Goal: Task Accomplishment & Management: Use online tool/utility

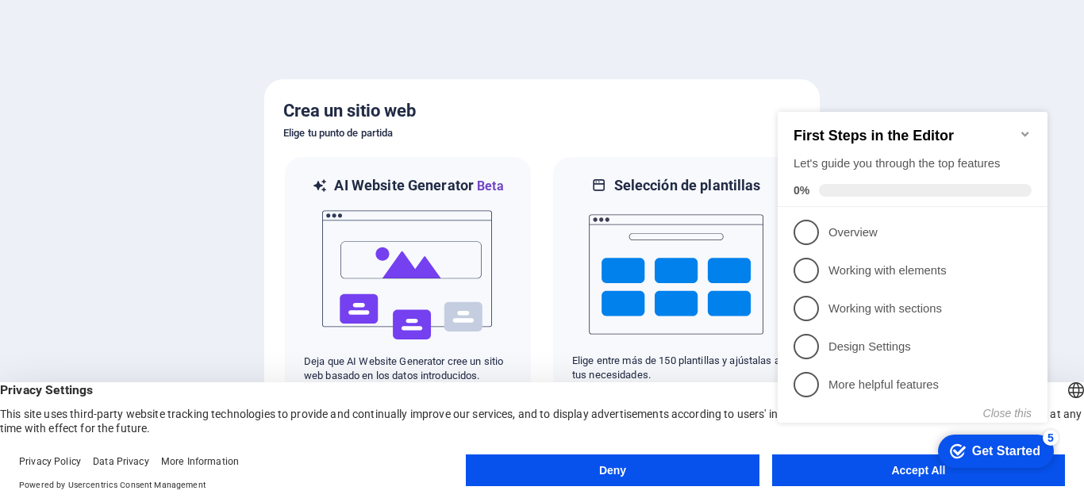
click div "checkmark Get Started 5 First Steps in the Editor Let's guide you through the t…"
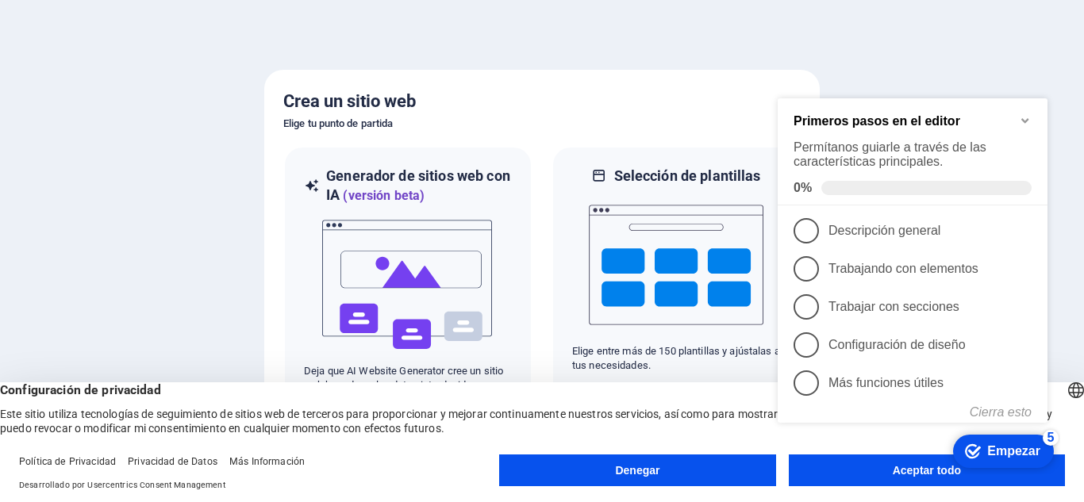
click at [907, 475] on appcues-checklist "Lista de verificación de ayuda contextual presente en la pantalla" at bounding box center [916, 284] width 289 height 390
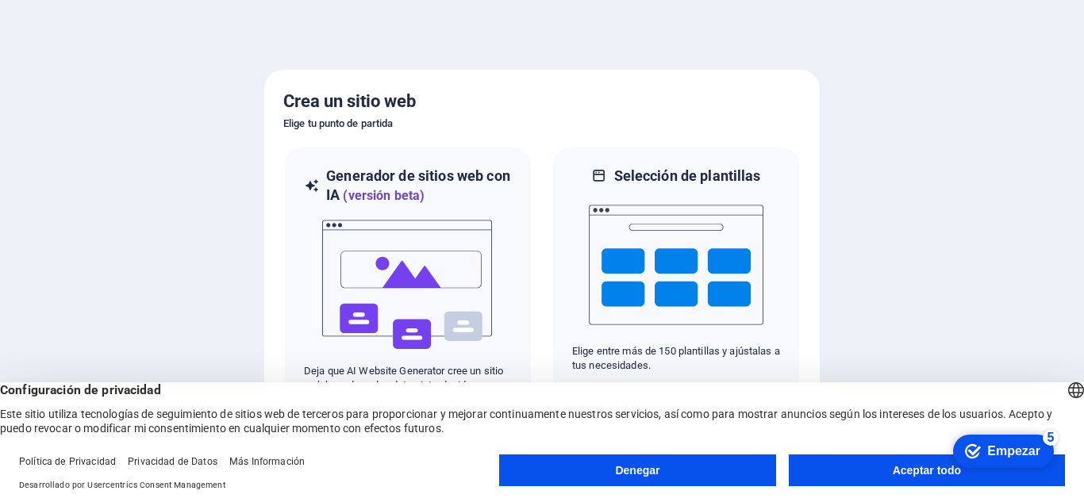
click at [910, 472] on font "Aceptar todo" at bounding box center [927, 470] width 68 height 13
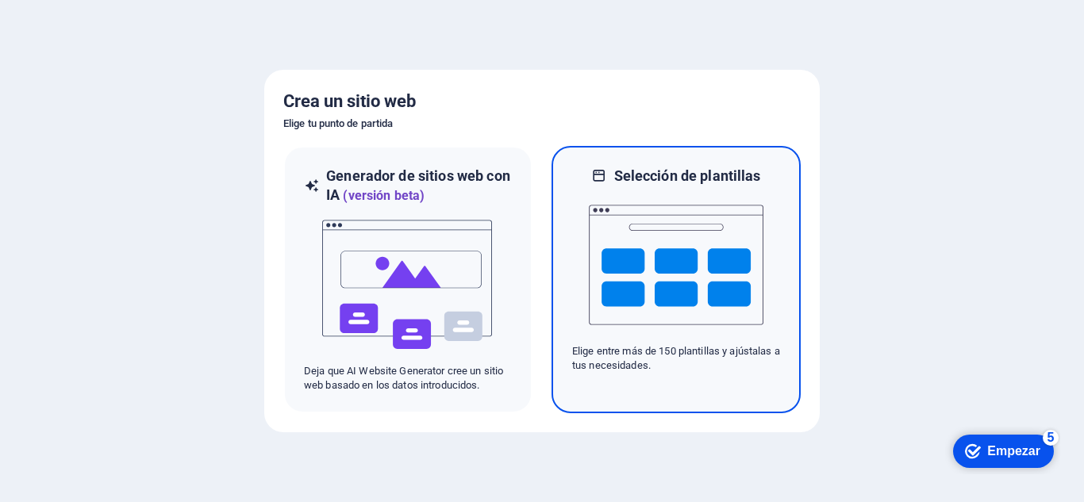
click at [620, 249] on img at bounding box center [676, 265] width 175 height 159
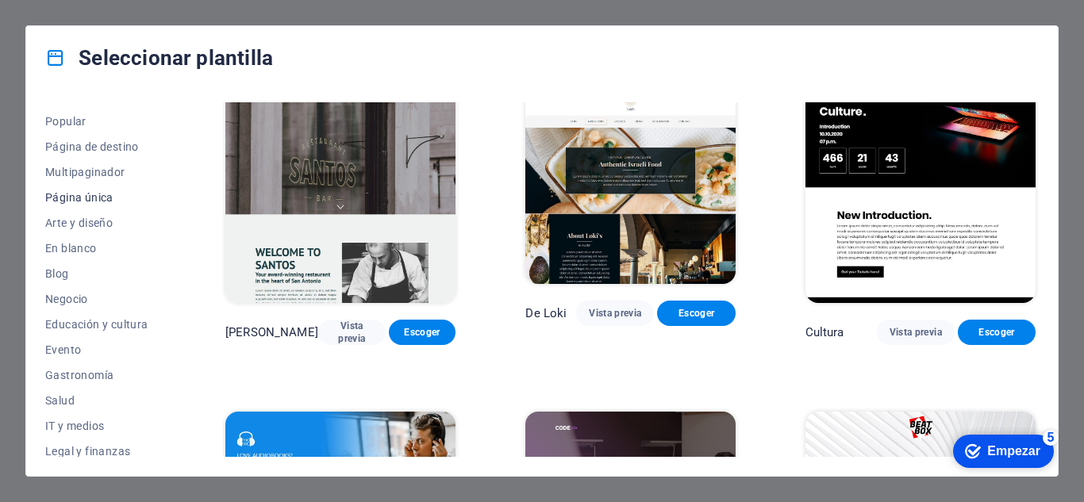
scroll to position [159, 0]
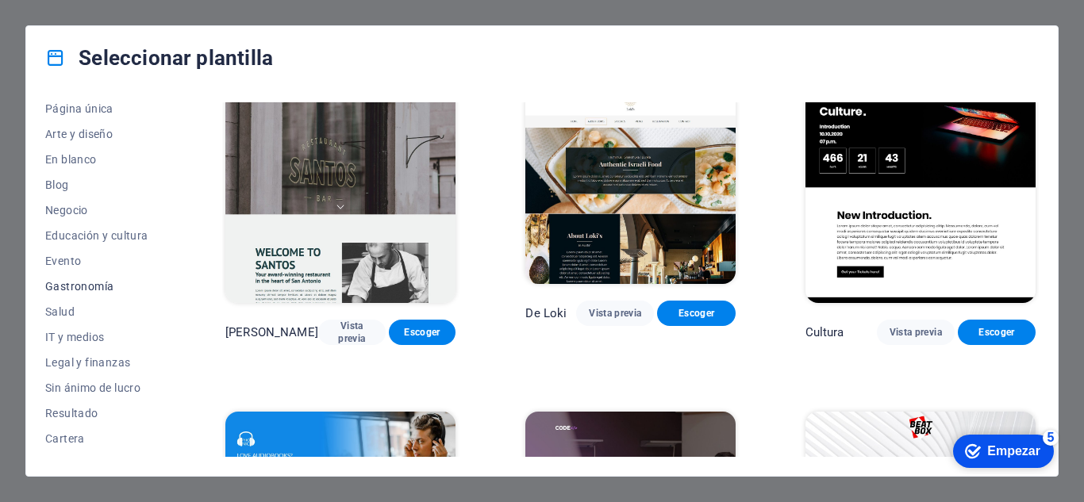
click at [71, 280] on span "Gastronomía" at bounding box center [100, 286] width 110 height 13
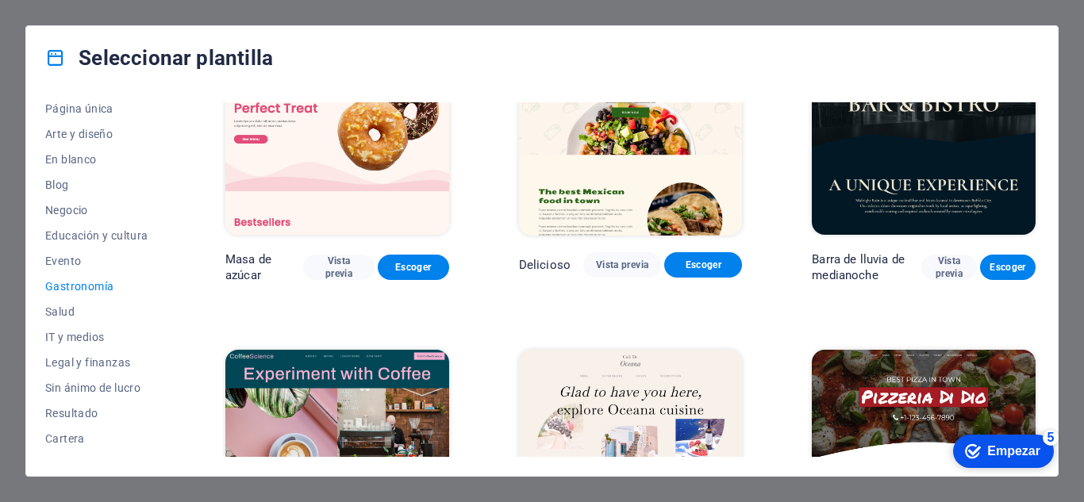
scroll to position [0, 0]
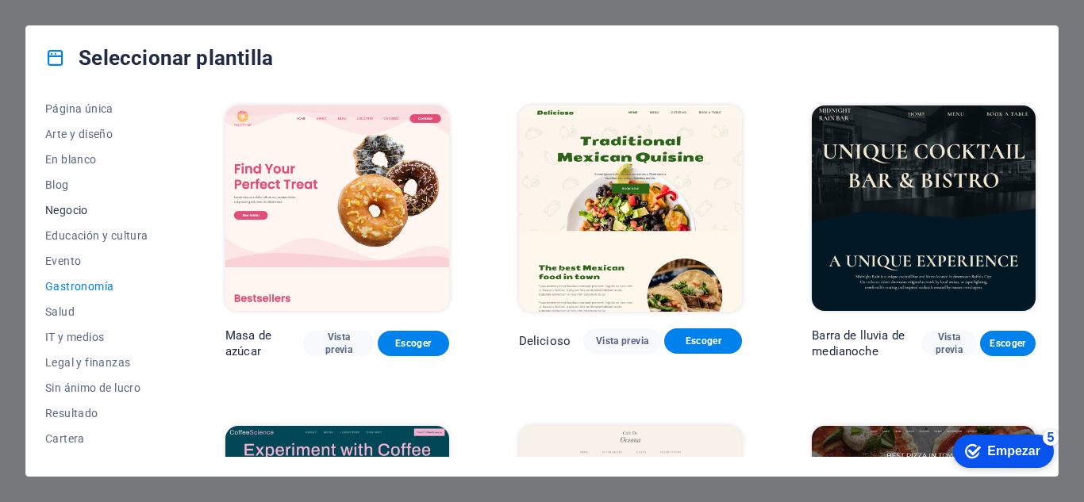
click at [69, 204] on font "Negocio" at bounding box center [66, 210] width 43 height 13
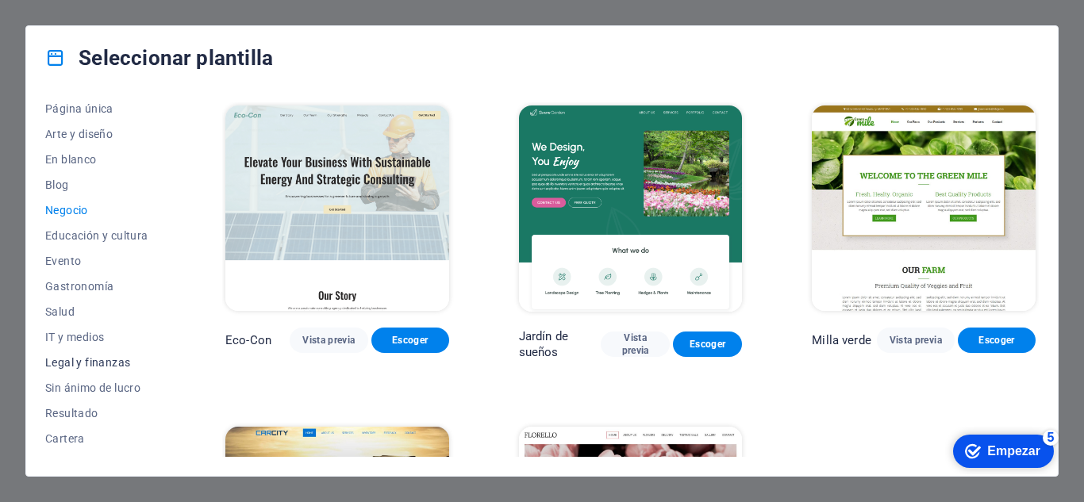
click at [115, 356] on span "Legal y finanzas" at bounding box center [100, 362] width 110 height 13
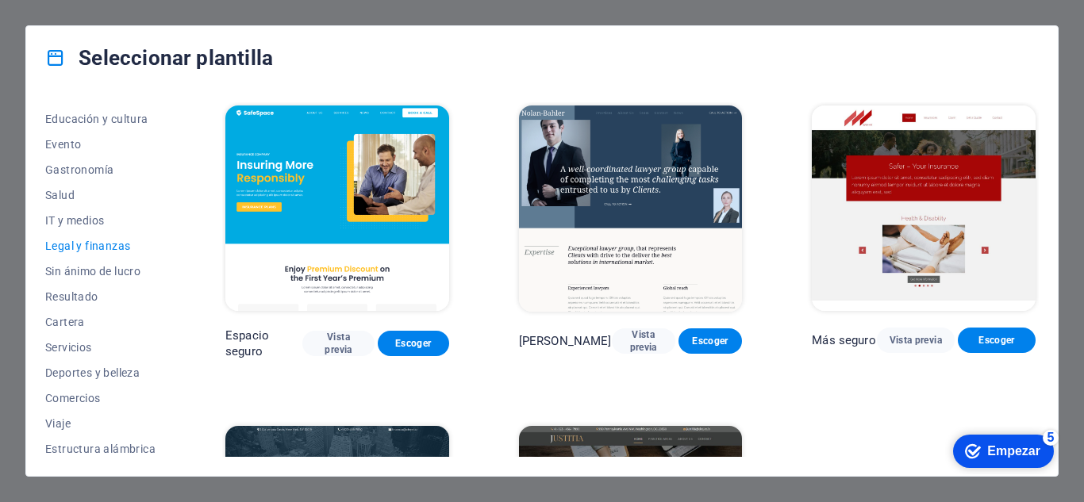
scroll to position [280, 0]
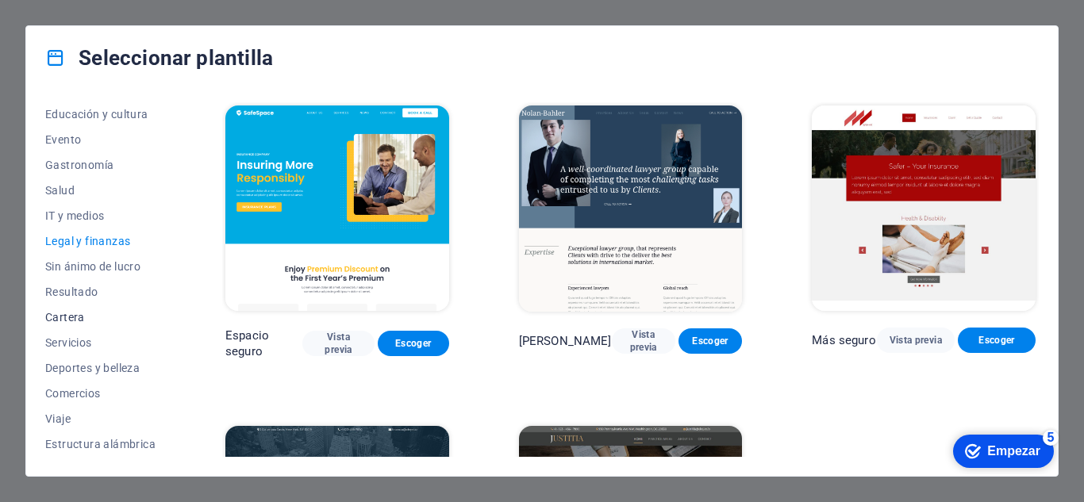
click at [69, 315] on font "Cartera" at bounding box center [65, 317] width 40 height 13
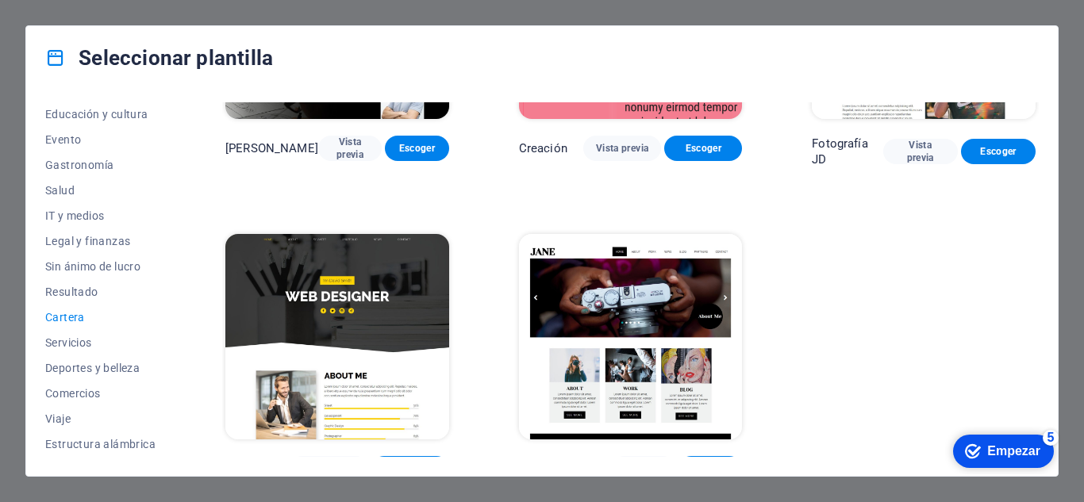
scroll to position [534, 0]
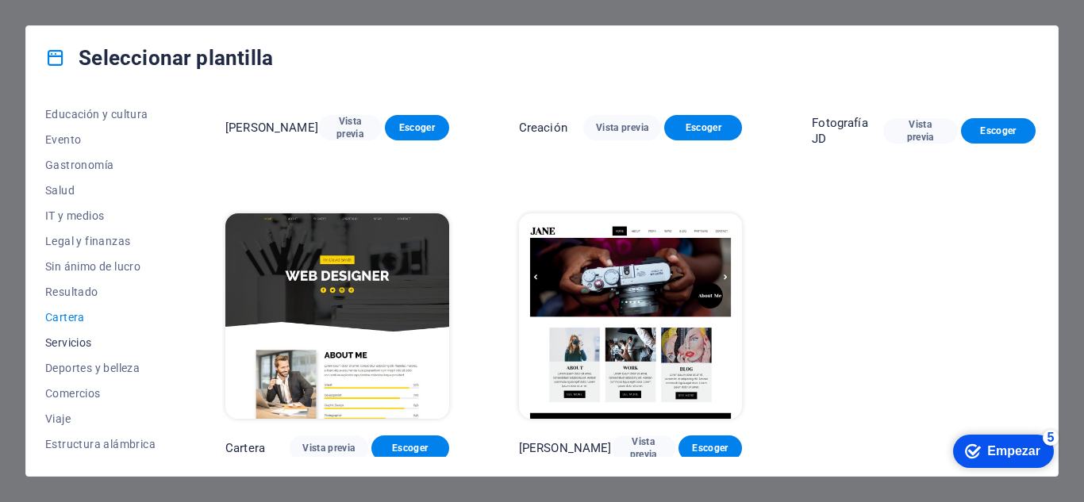
click at [89, 337] on span "Servicios" at bounding box center [100, 343] width 110 height 13
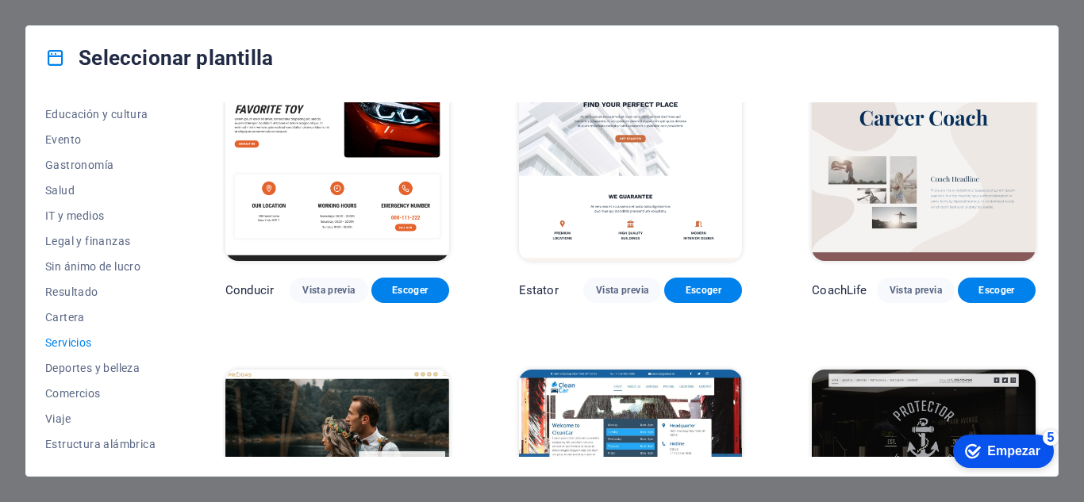
scroll to position [693, 0]
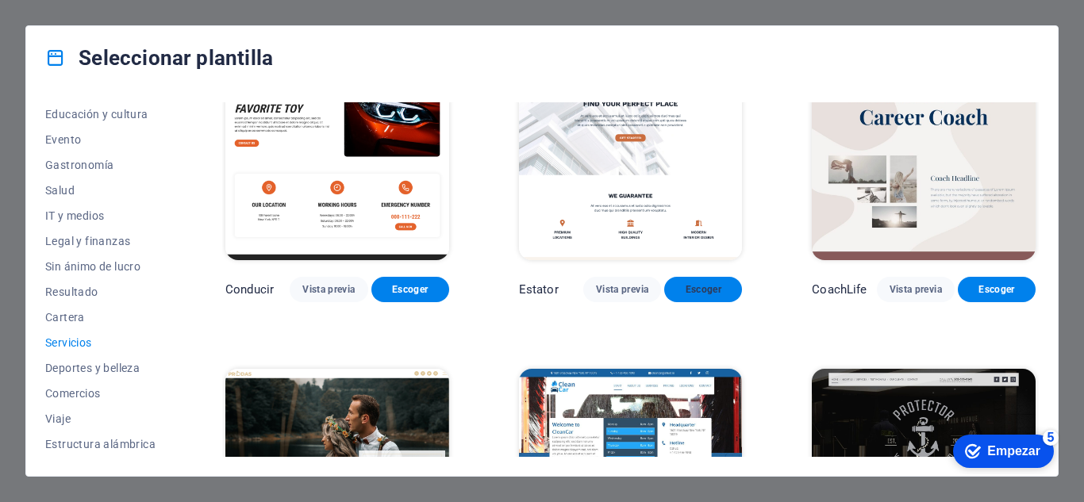
click at [679, 283] on span "Escoger" at bounding box center [703, 289] width 52 height 13
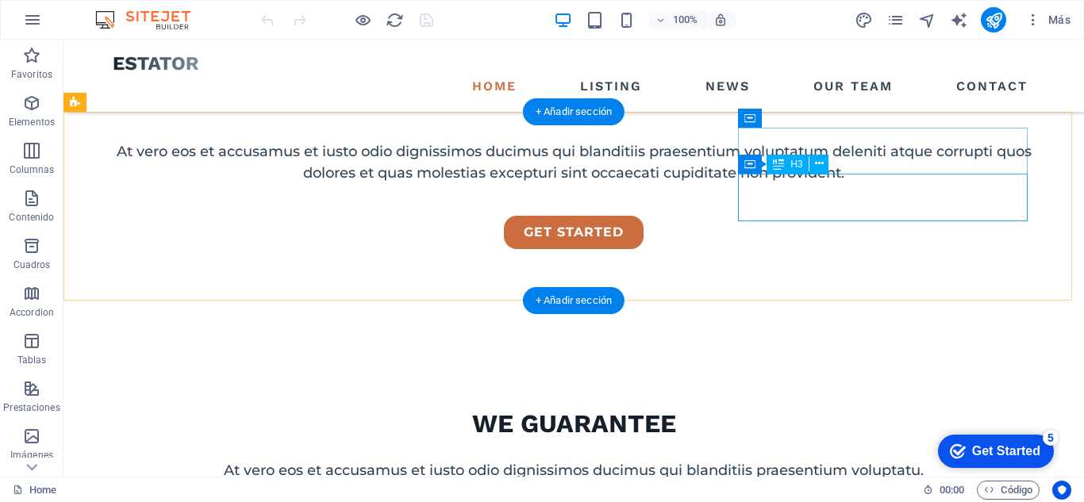
scroll to position [556, 0]
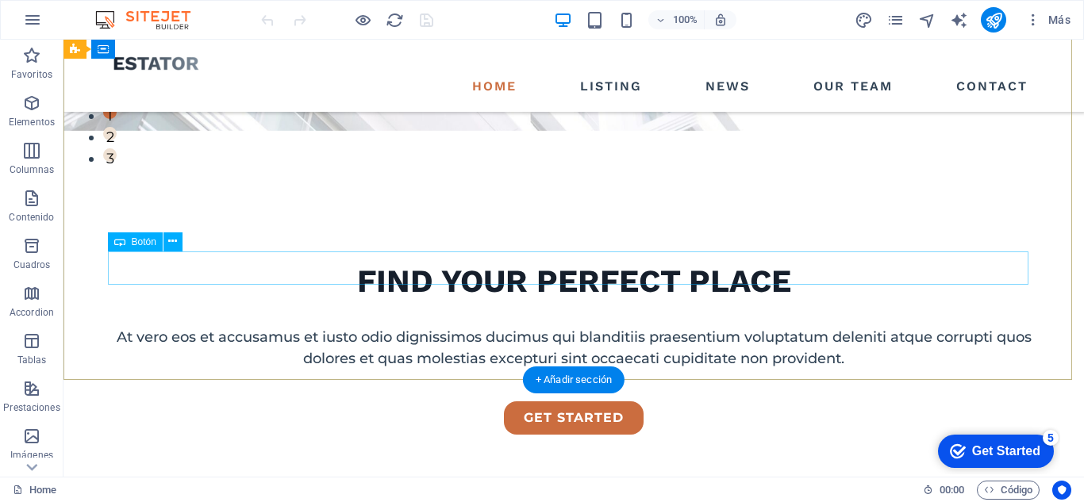
scroll to position [0, 0]
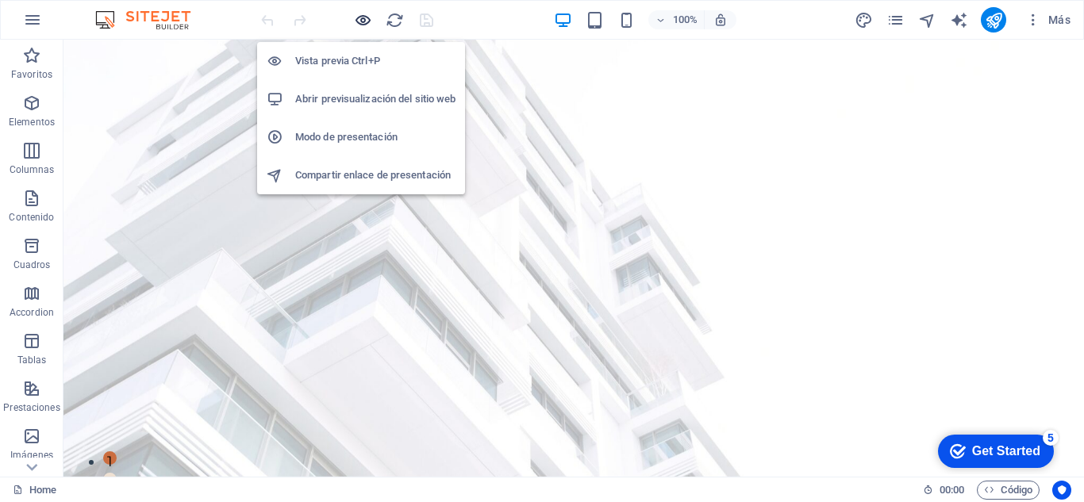
click at [356, 17] on icon "button" at bounding box center [363, 20] width 18 height 18
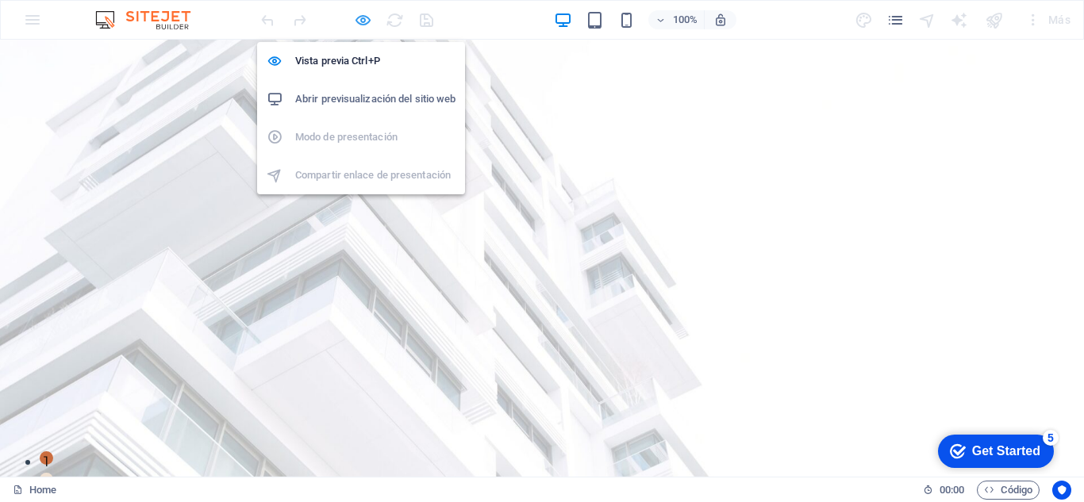
click at [355, 14] on icon "button" at bounding box center [363, 20] width 18 height 18
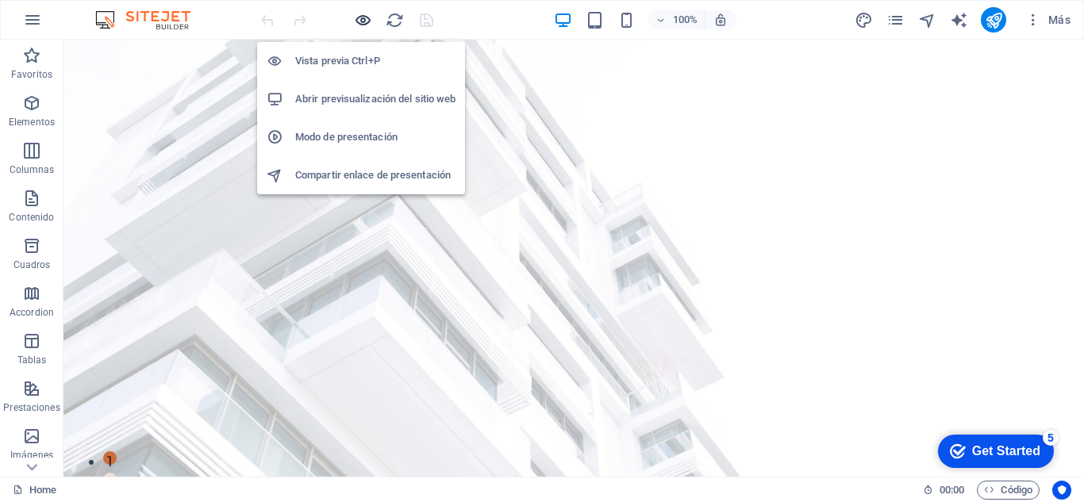
click at [354, 11] on icon "button" at bounding box center [363, 20] width 18 height 18
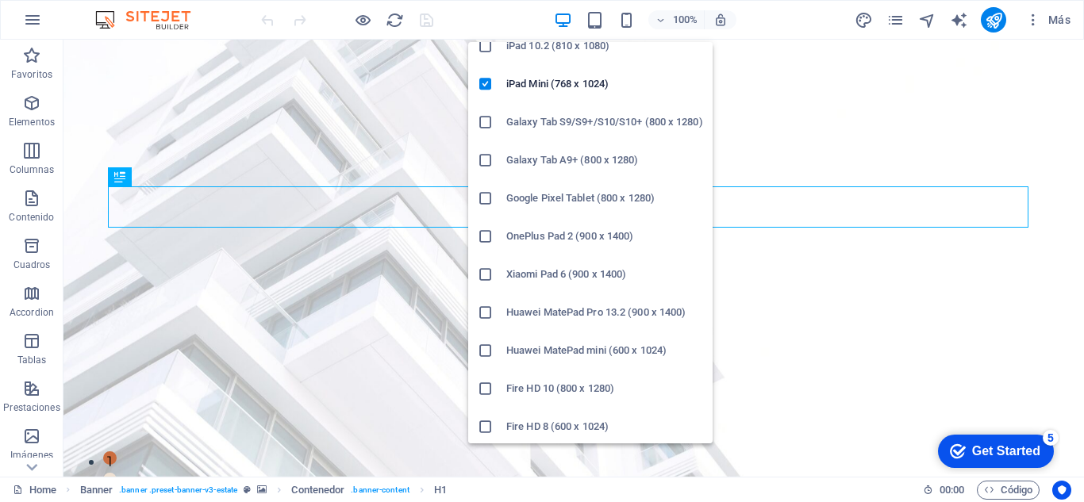
scroll to position [170, 0]
click at [488, 383] on icon at bounding box center [486, 387] width 16 height 16
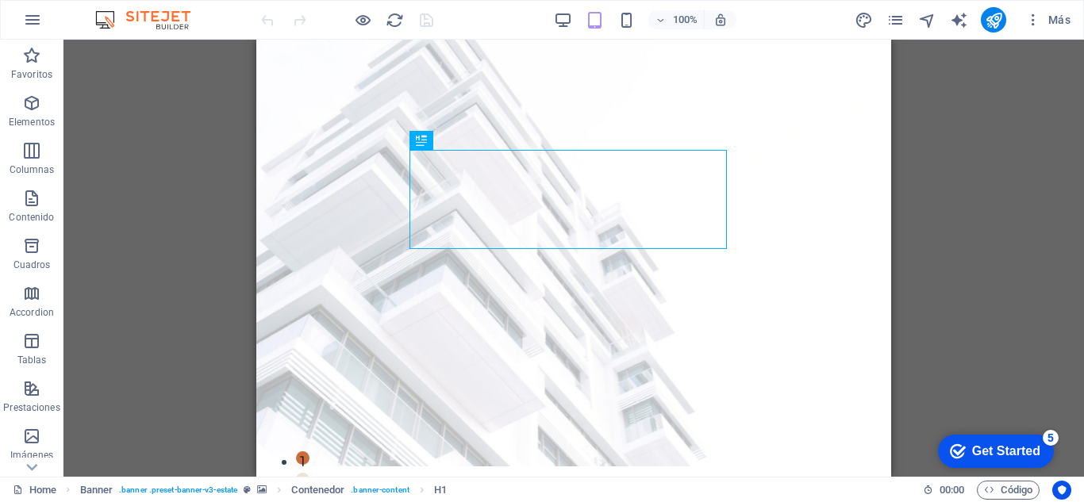
click at [261, 20] on div at bounding box center [347, 19] width 178 height 25
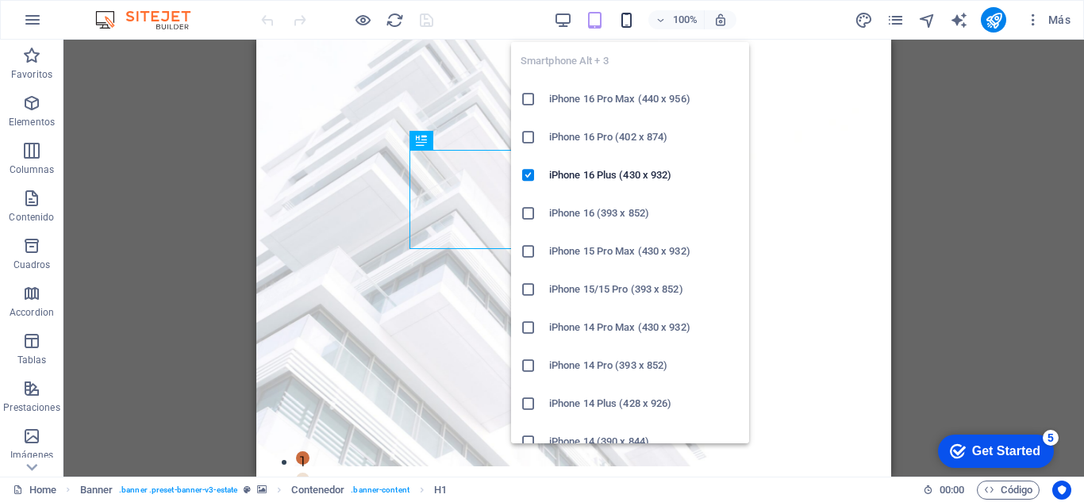
click at [629, 19] on icon "button" at bounding box center [627, 20] width 18 height 18
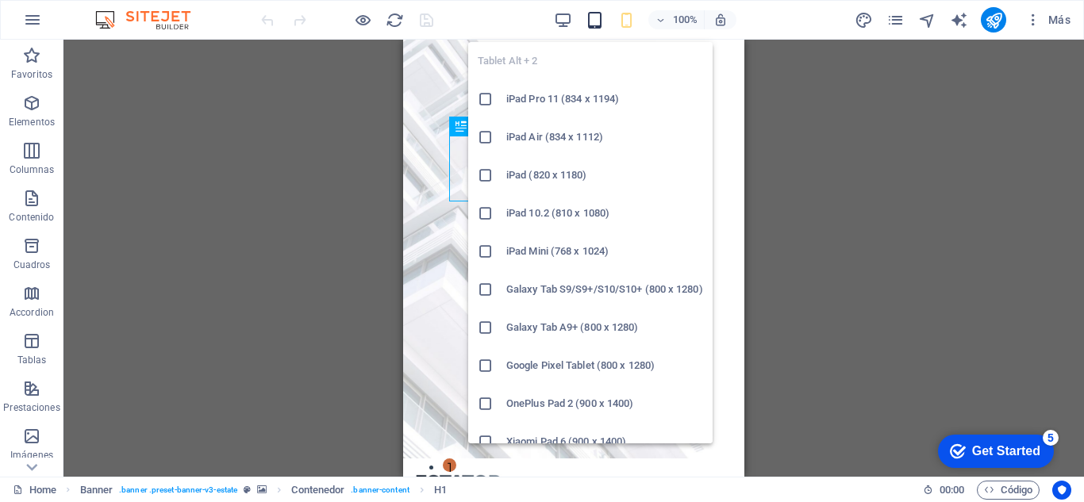
click at [599, 20] on icon "button" at bounding box center [595, 20] width 18 height 18
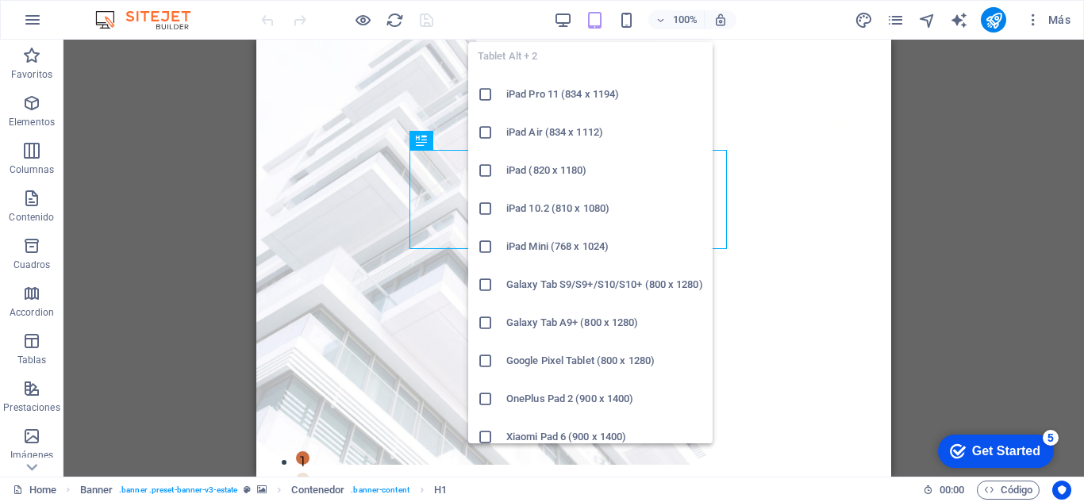
scroll to position [0, 0]
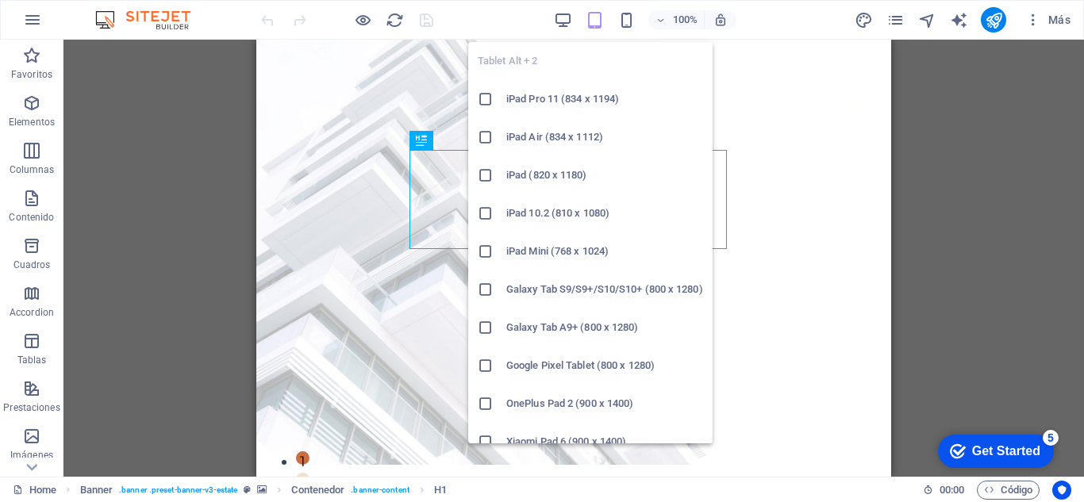
click at [491, 101] on icon at bounding box center [486, 99] width 16 height 16
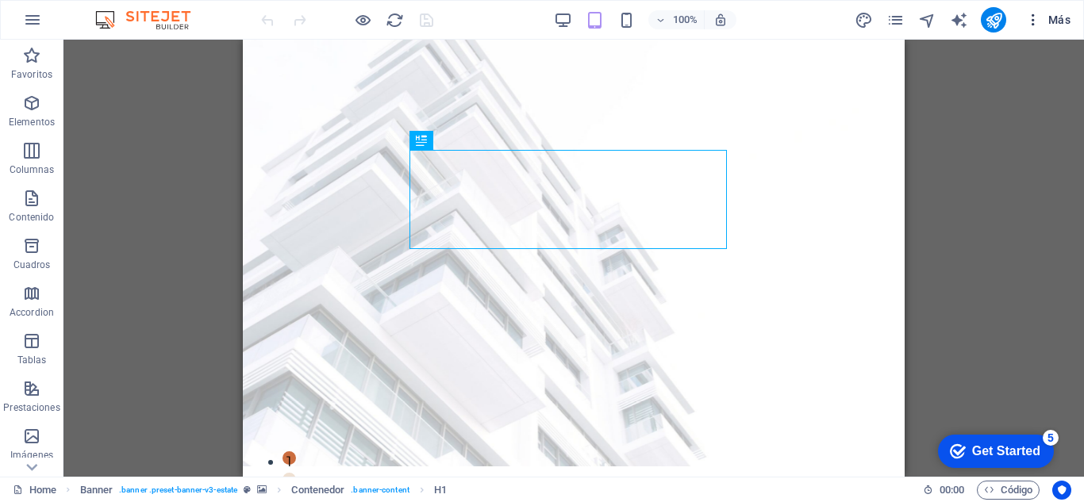
click at [1041, 21] on icon "button" at bounding box center [1034, 20] width 16 height 16
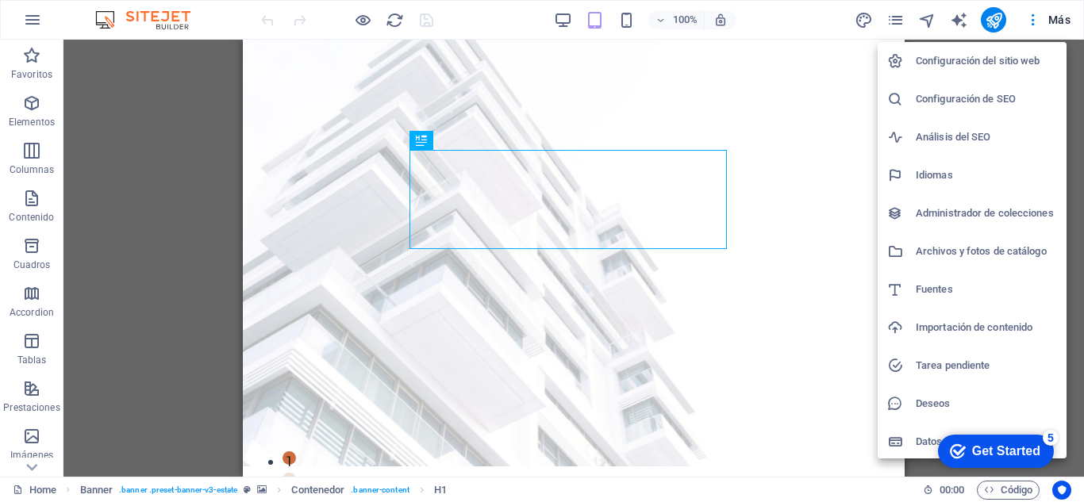
click at [34, 465] on div at bounding box center [542, 251] width 1084 height 502
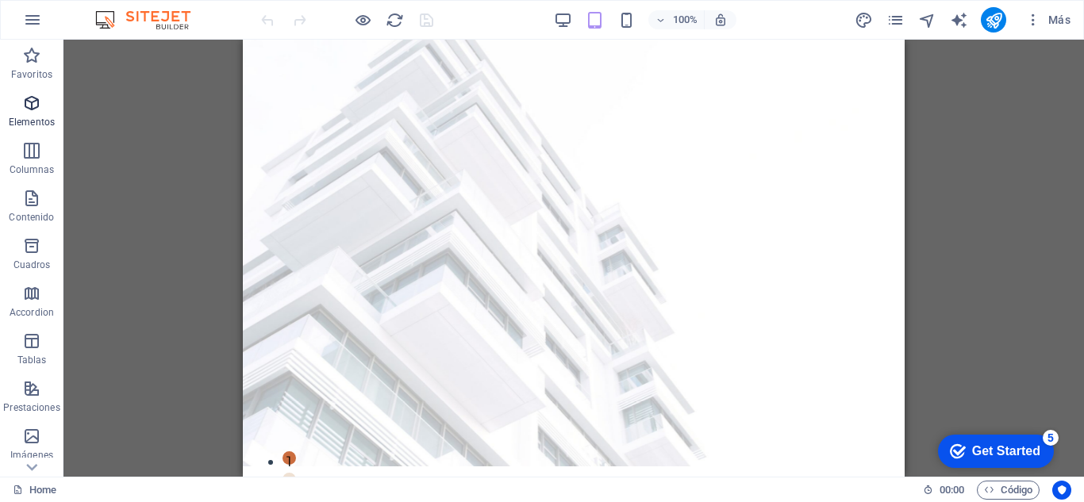
click at [33, 104] on icon "button" at bounding box center [31, 103] width 19 height 19
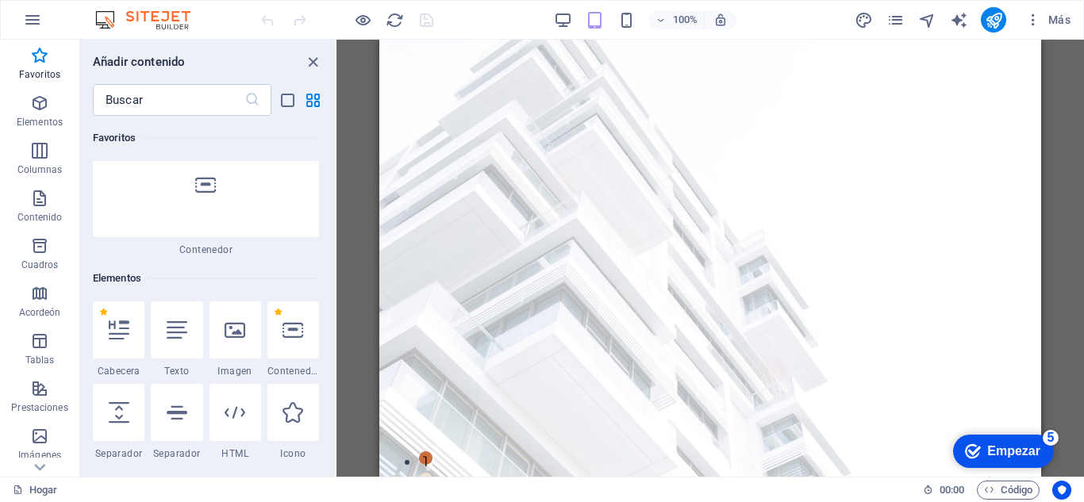
drag, startPoint x: 1034, startPoint y: 410, endPoint x: 1450, endPoint y: 88, distance: 525.7
click at [1055, 18] on span "Más" at bounding box center [1048, 20] width 45 height 16
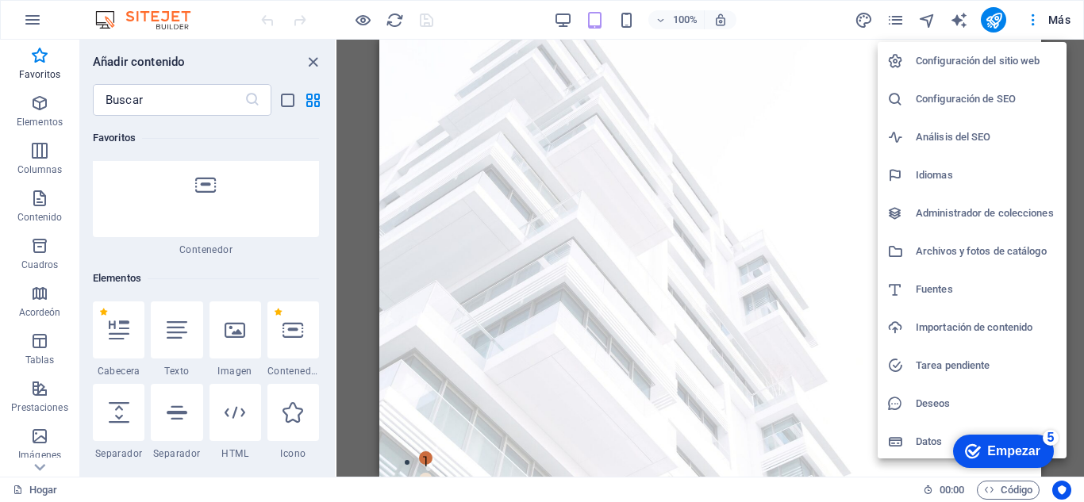
click at [964, 324] on h6 "Importación de contenido" at bounding box center [986, 327] width 141 height 19
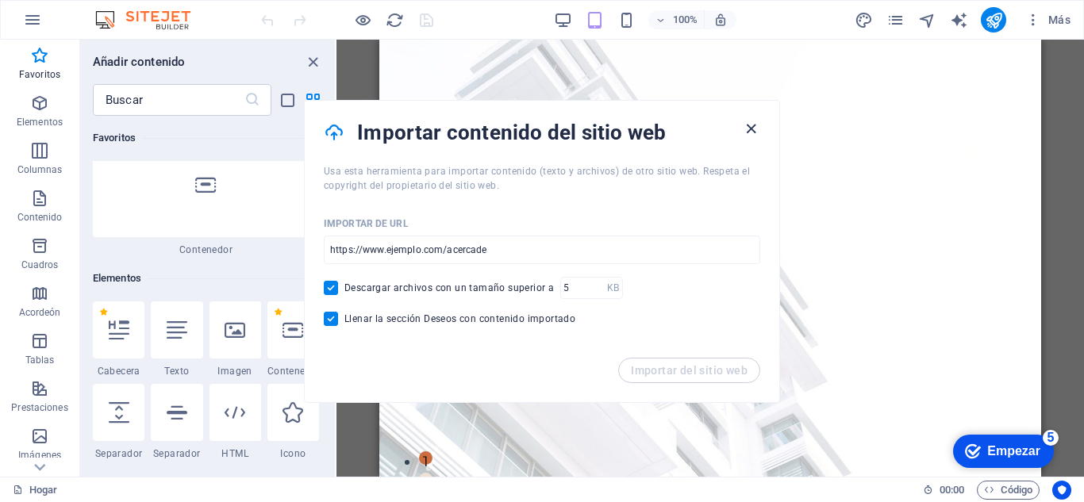
click at [749, 125] on icon "button" at bounding box center [751, 129] width 18 height 18
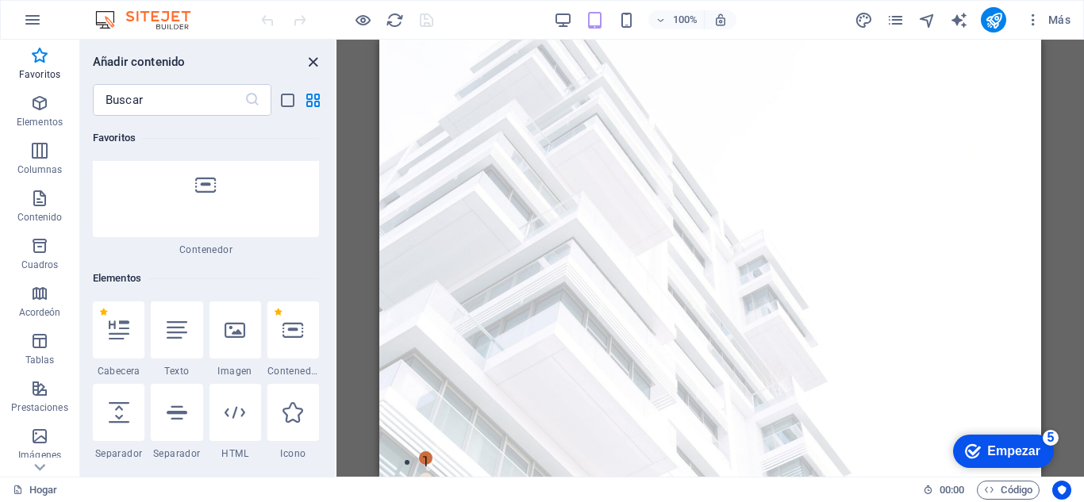
click at [313, 57] on icon "cerrar panel" at bounding box center [313, 62] width 18 height 18
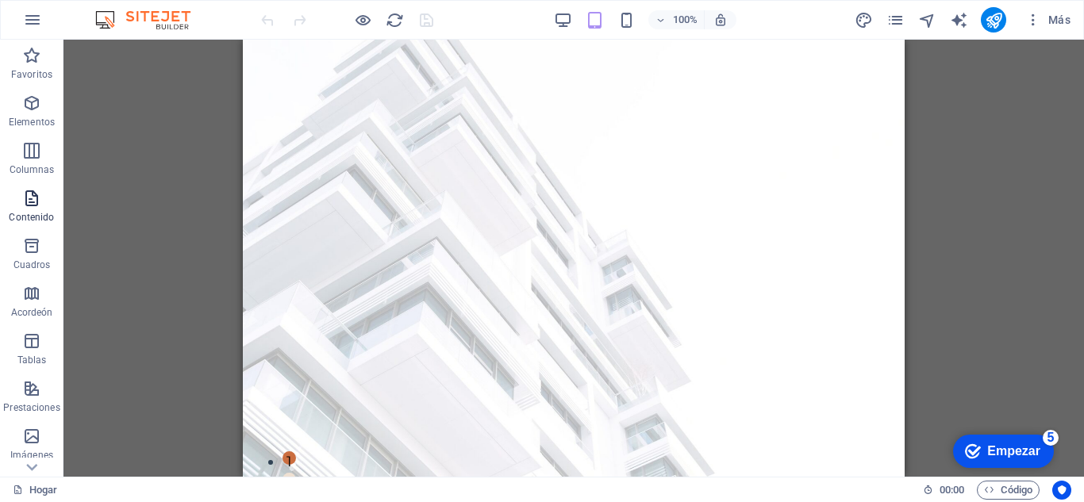
click at [30, 194] on icon "button" at bounding box center [31, 198] width 19 height 19
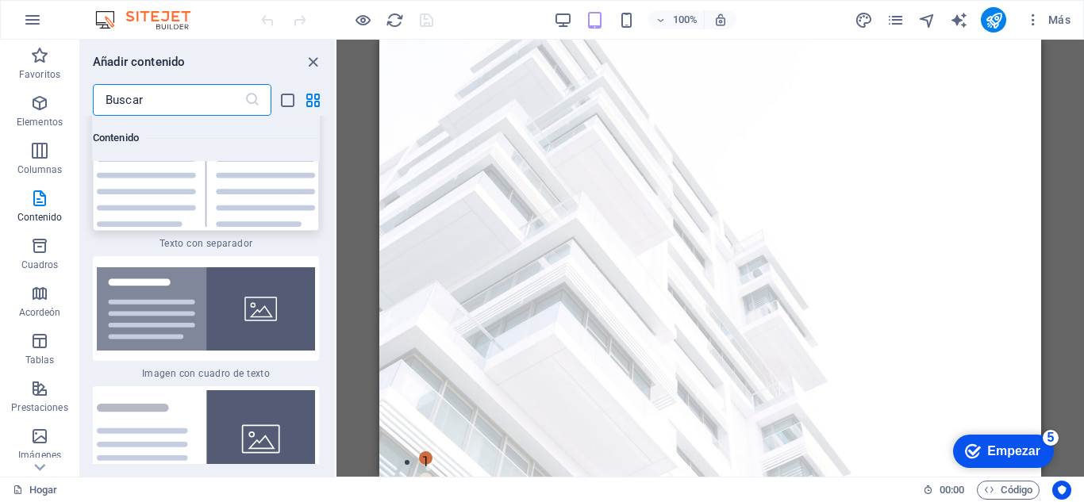
scroll to position [5781, 0]
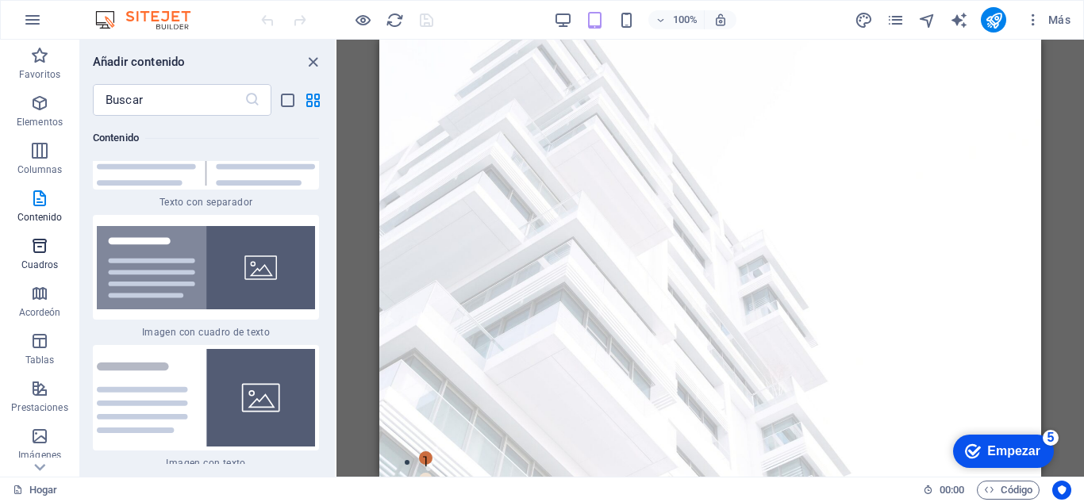
click at [48, 242] on icon "button" at bounding box center [39, 246] width 19 height 19
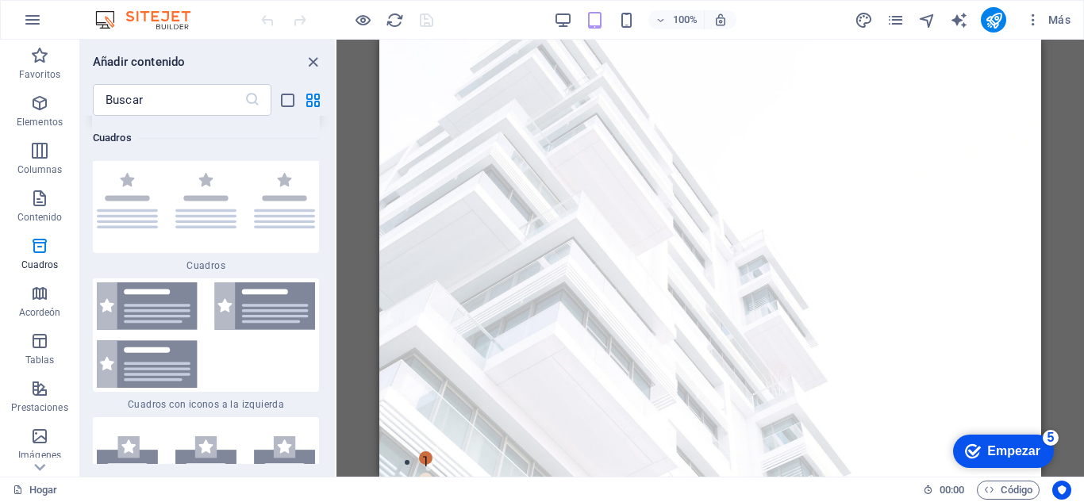
scroll to position [8903, 0]
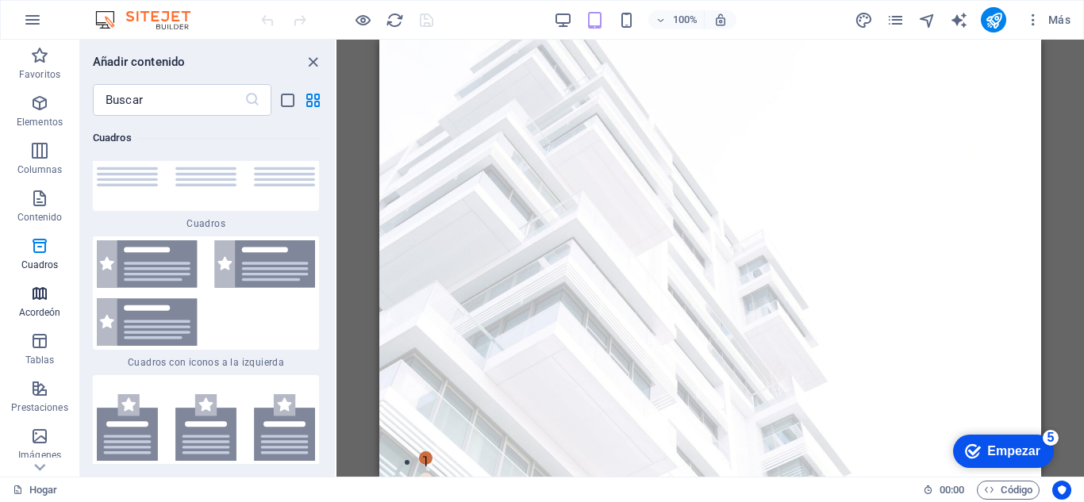
click at [44, 292] on icon "button" at bounding box center [39, 293] width 19 height 19
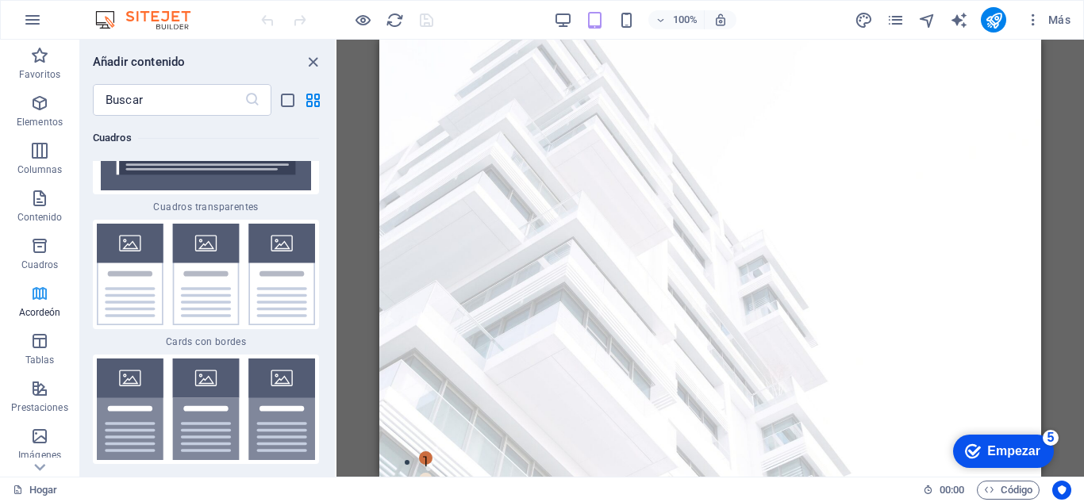
scroll to position [9862, 0]
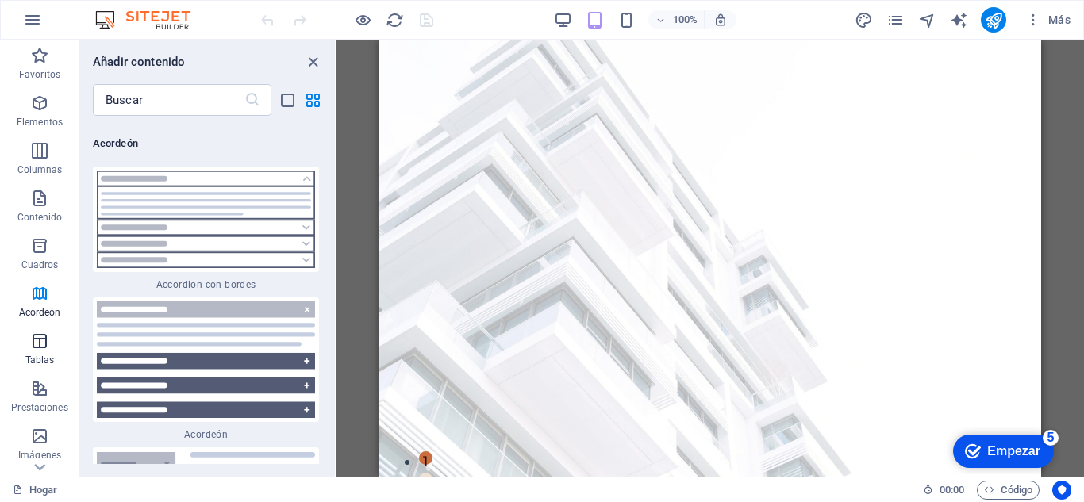
click at [37, 341] on icon "button" at bounding box center [39, 341] width 19 height 19
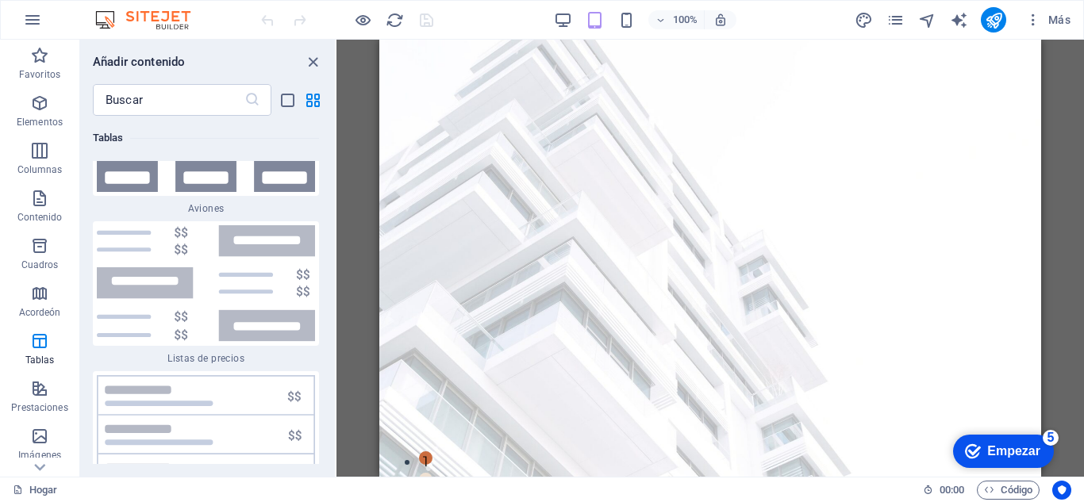
scroll to position [10903, 0]
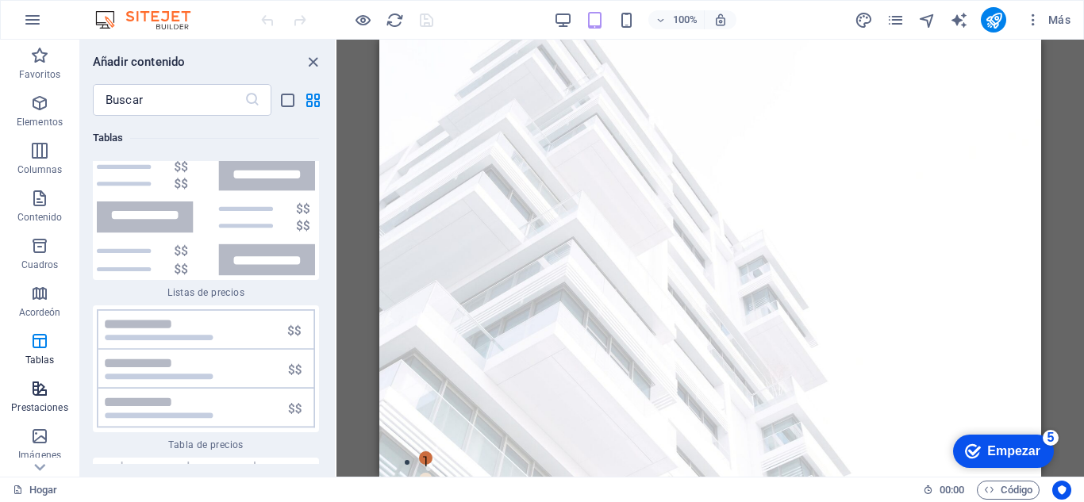
click at [48, 387] on icon "button" at bounding box center [39, 388] width 19 height 19
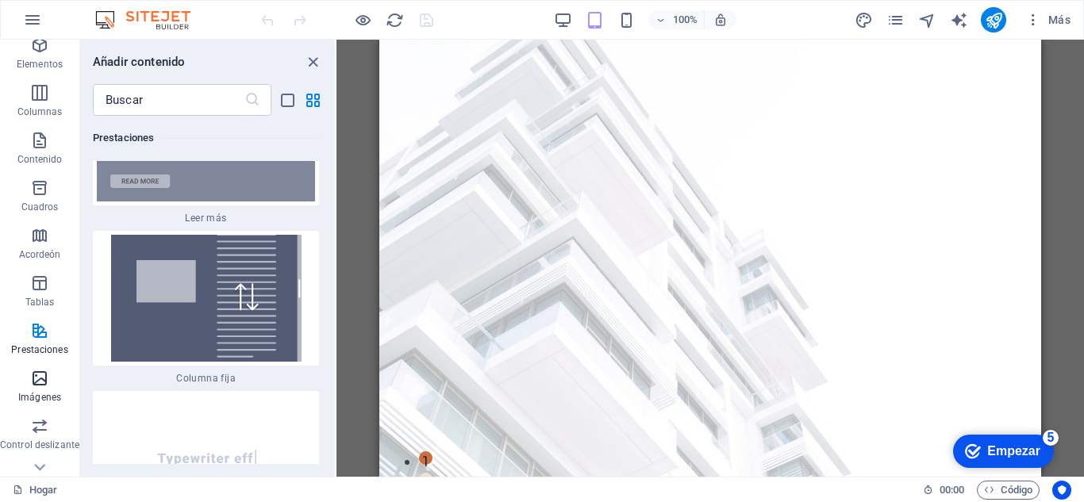
scroll to position [79, 0]
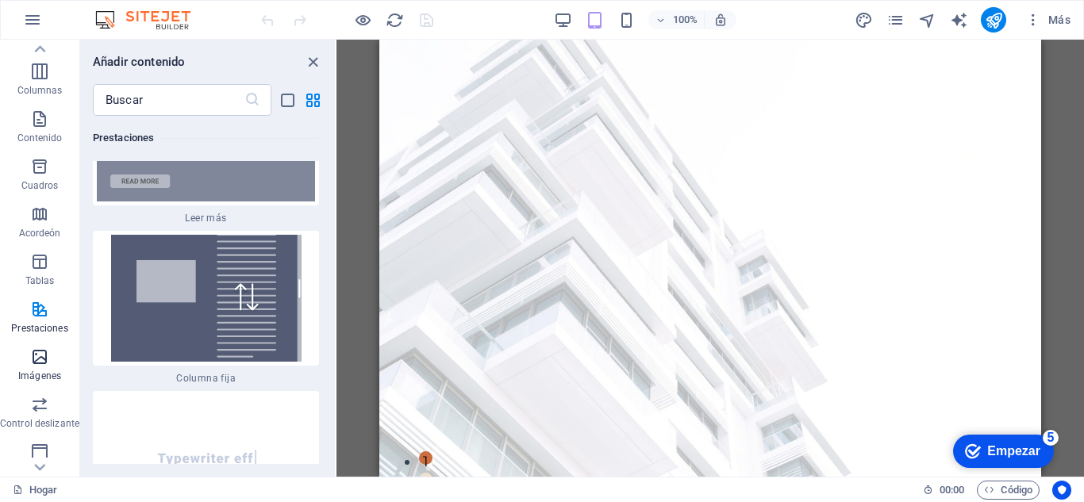
click at [48, 360] on icon "button" at bounding box center [39, 357] width 19 height 19
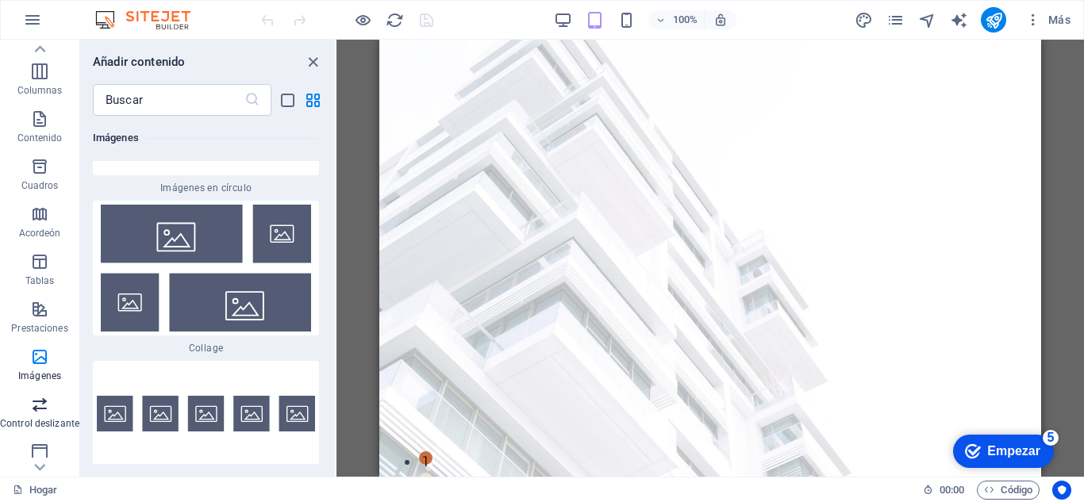
scroll to position [159, 0]
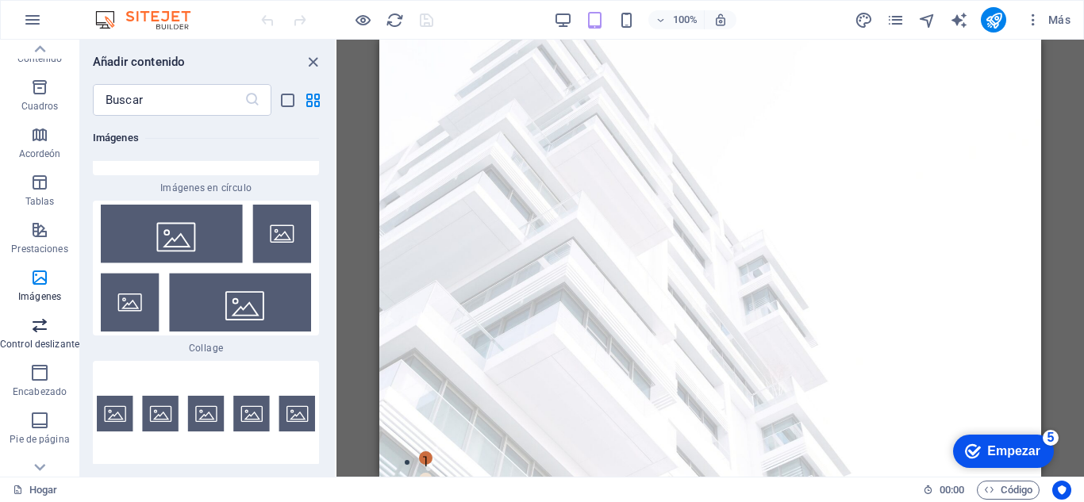
click at [48, 333] on icon "button" at bounding box center [39, 325] width 19 height 19
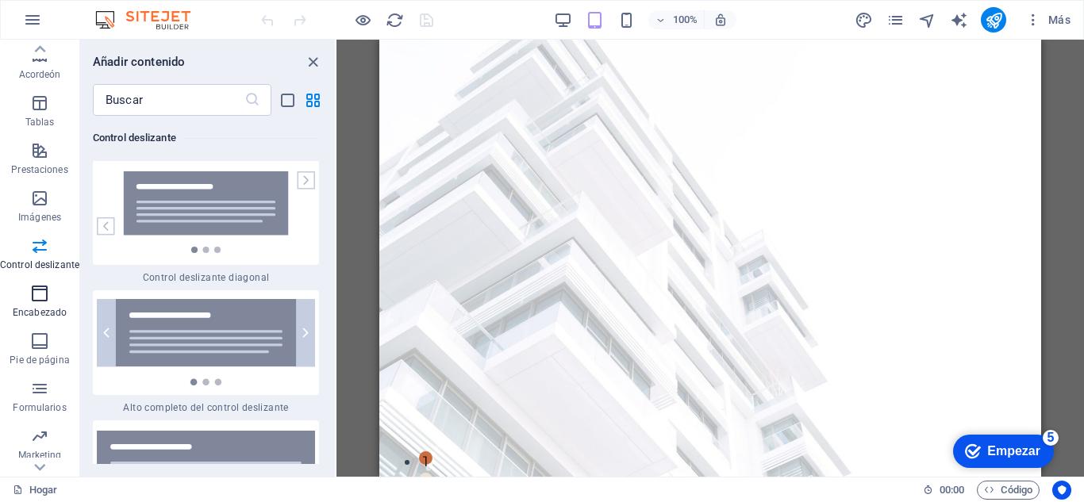
scroll to position [277, 0]
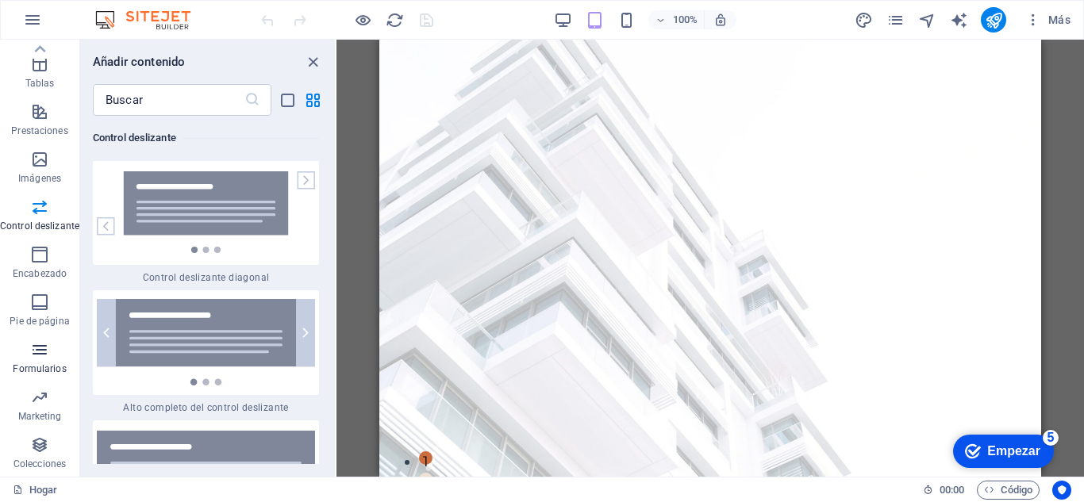
click at [37, 345] on icon "button" at bounding box center [39, 350] width 19 height 19
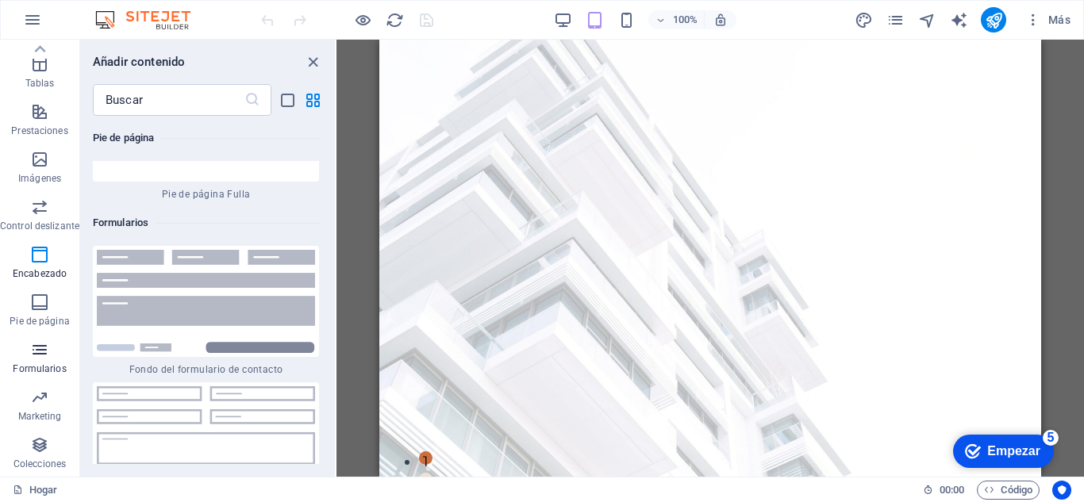
scroll to position [23245, 0]
click at [40, 391] on icon "button" at bounding box center [39, 397] width 19 height 19
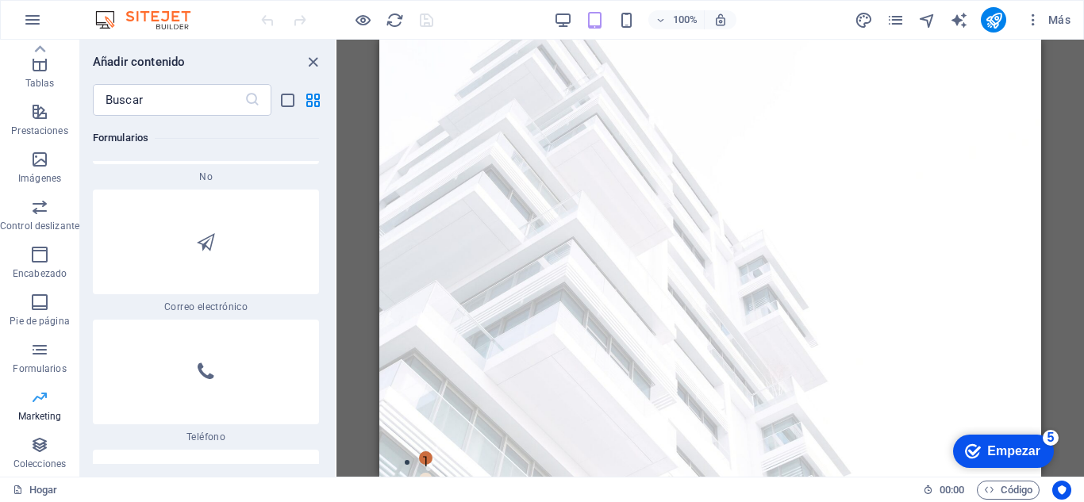
scroll to position [25827, 0]
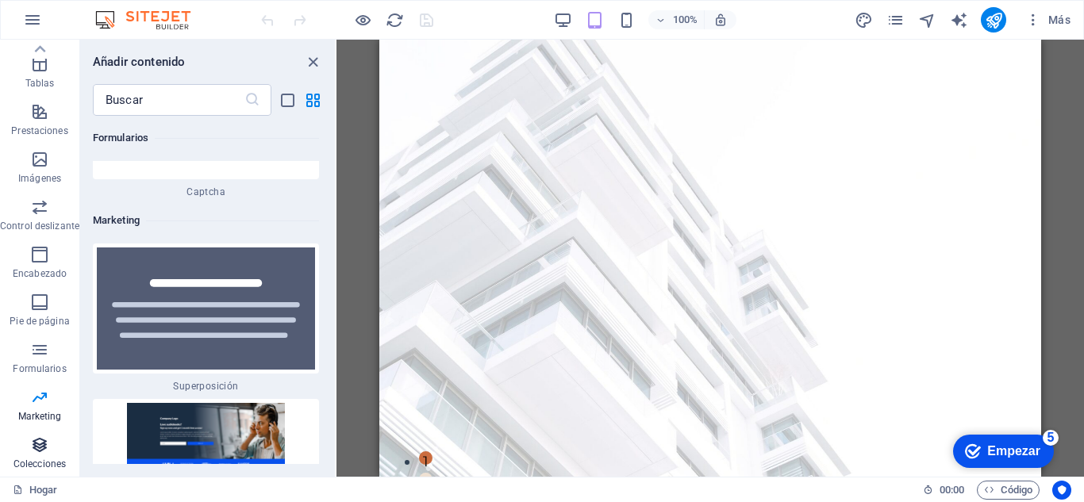
click at [45, 440] on icon "button" at bounding box center [39, 445] width 19 height 19
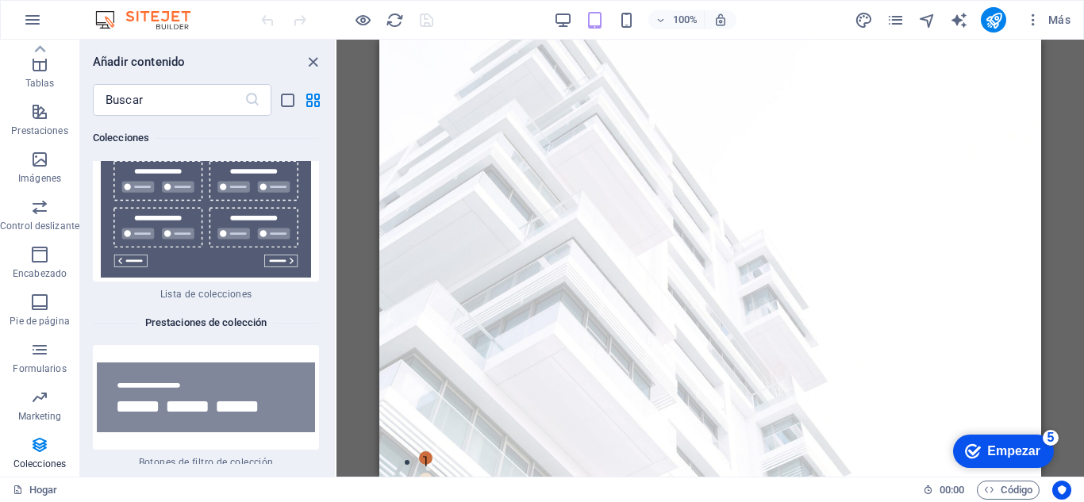
scroll to position [30571, 0]
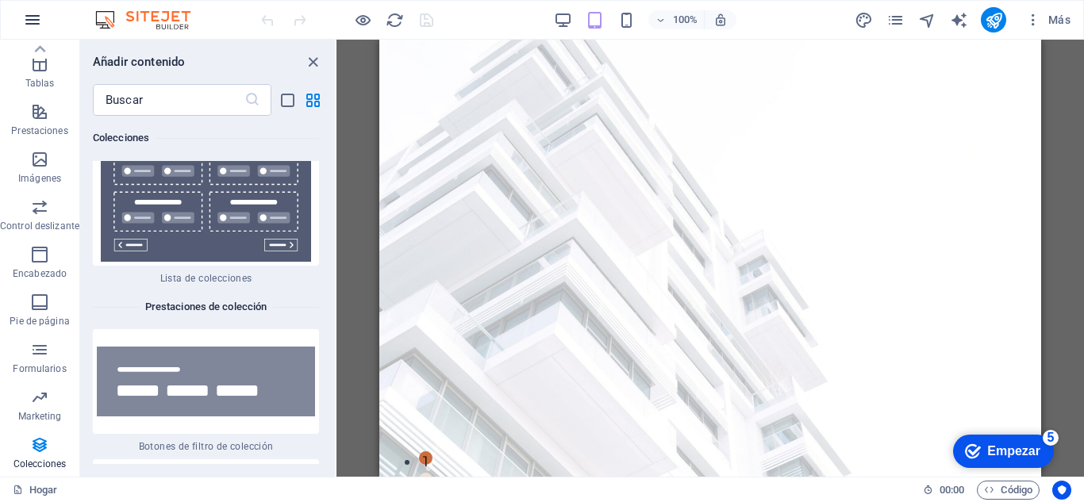
click at [35, 13] on icon "button" at bounding box center [32, 19] width 19 height 19
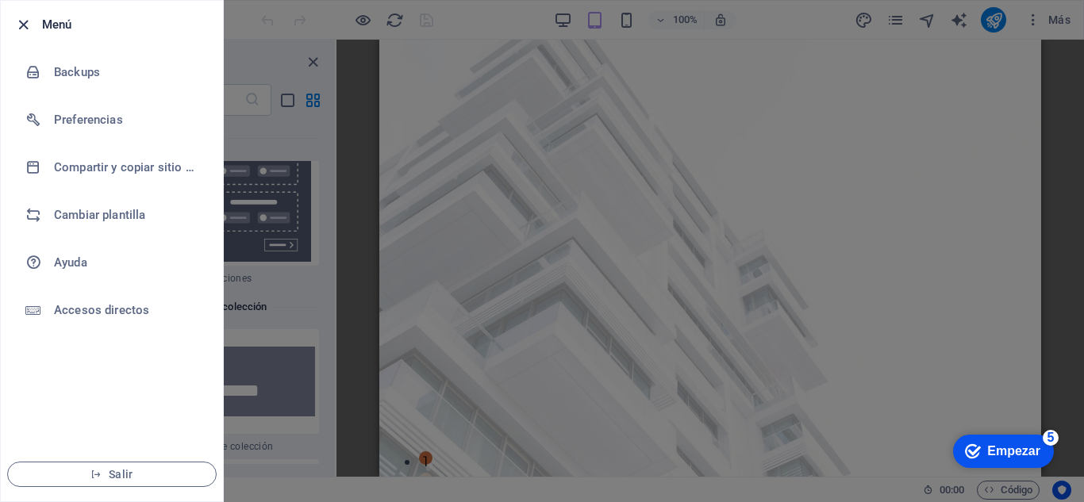
click at [21, 27] on icon "button" at bounding box center [23, 25] width 18 height 18
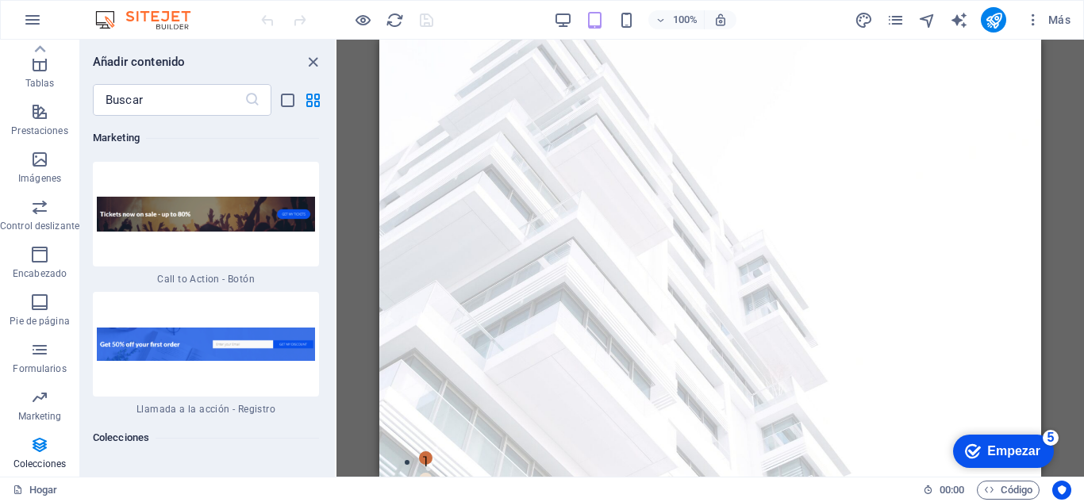
scroll to position [29062, 0]
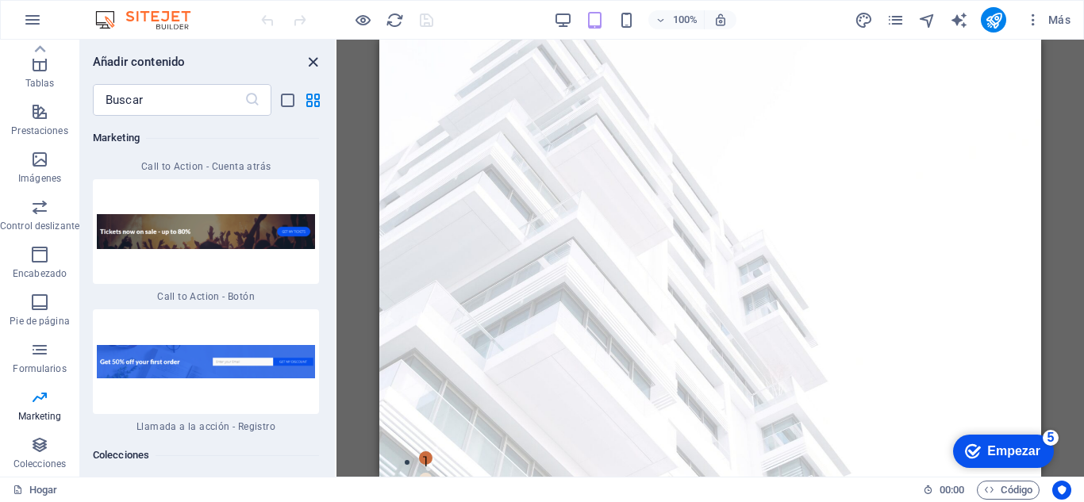
click at [308, 58] on icon "cerrar panel" at bounding box center [313, 62] width 18 height 18
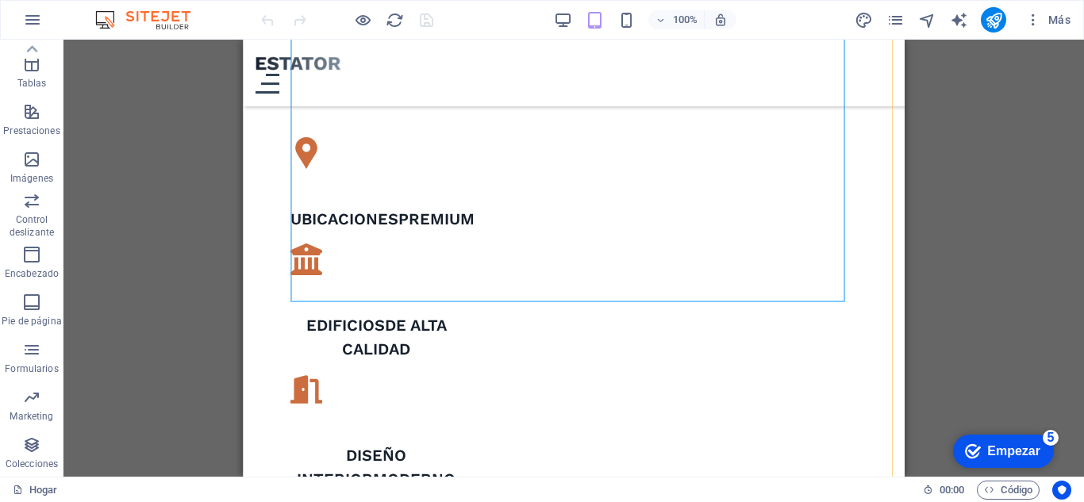
scroll to position [1111, 0]
